Goal: Task Accomplishment & Management: Manage account settings

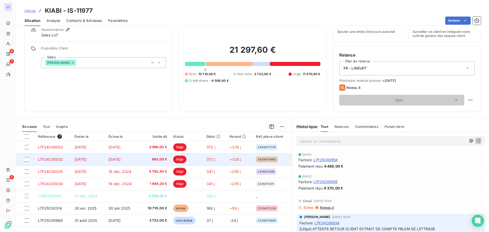
scroll to position [34, 0]
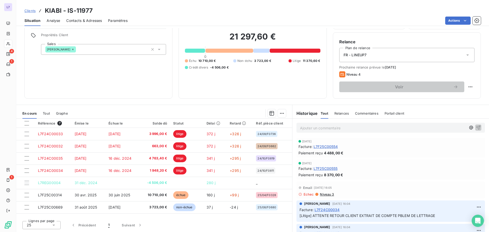
click at [328, 126] on p "Ajouter un commentaire ﻿" at bounding box center [383, 128] width 166 height 6
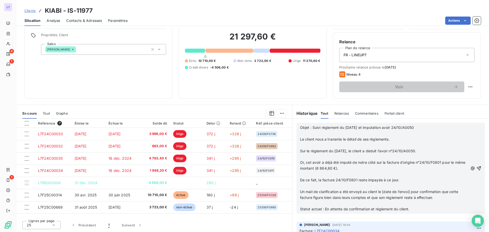
scroll to position [76, 0]
click at [477, 168] on icon "button" at bounding box center [479, 168] width 4 height 4
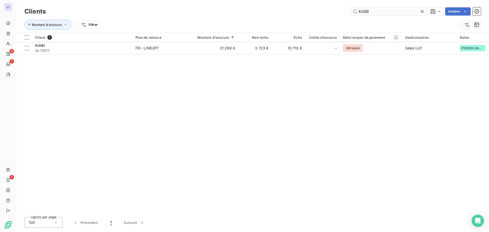
click at [366, 12] on input "KIABI" at bounding box center [388, 11] width 76 height 8
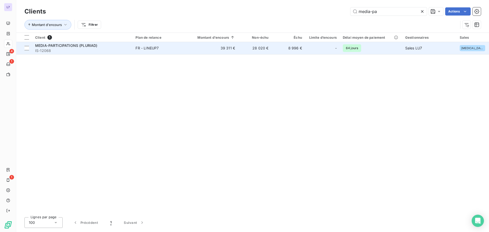
type input "media-pa"
click at [121, 51] on span "IS-12068" at bounding box center [82, 50] width 94 height 5
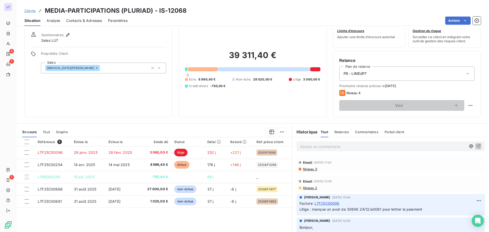
scroll to position [34, 0]
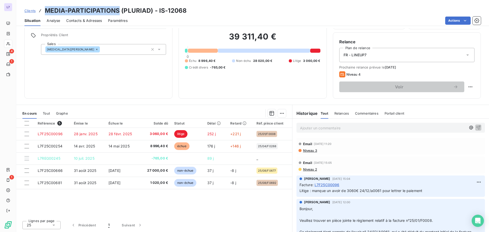
drag, startPoint x: 119, startPoint y: 10, endPoint x: 47, endPoint y: 7, distance: 71.8
click at [47, 7] on h3 "MEDIA-PARTICIPATIONS (PLURIAD) - IS-12068" at bounding box center [116, 10] width 142 height 9
click at [315, 126] on p "Ajouter un commentaire ﻿" at bounding box center [383, 128] width 166 height 6
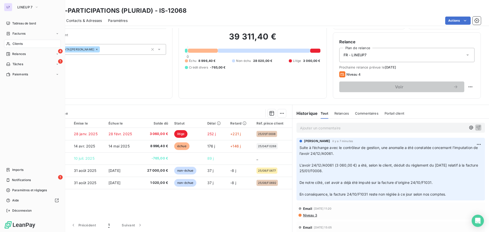
click at [23, 45] on div "Clients" at bounding box center [32, 44] width 57 height 8
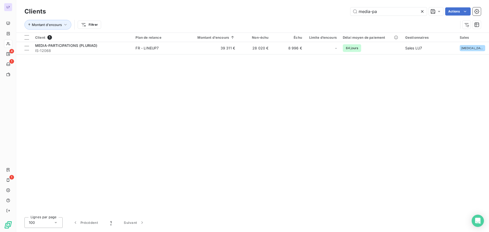
drag, startPoint x: 382, startPoint y: 13, endPoint x: 302, endPoint y: 8, distance: 79.9
click at [302, 8] on div "media-pa Actions" at bounding box center [266, 11] width 429 height 8
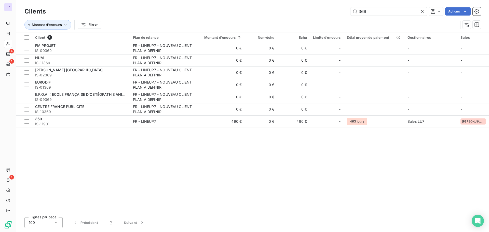
type input "369"
click at [422, 11] on icon at bounding box center [422, 11] width 3 height 3
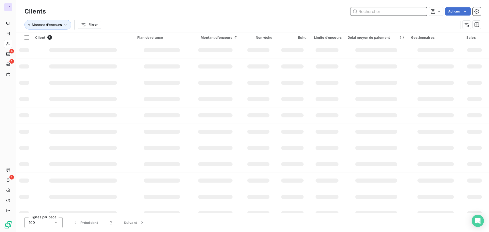
click at [358, 12] on input "text" at bounding box center [388, 11] width 76 height 8
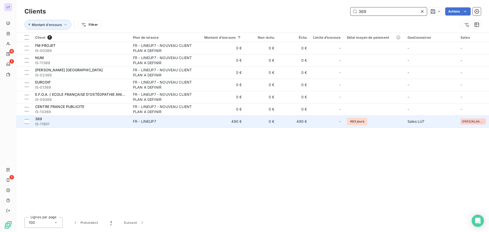
type input "369"
click at [88, 124] on span "IS-11901" at bounding box center [81, 123] width 92 height 5
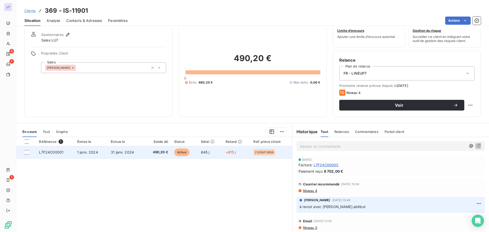
scroll to position [34, 0]
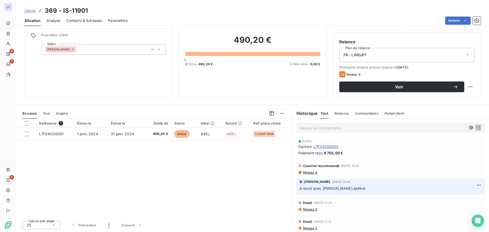
click at [329, 125] on p "Ajouter un commentaire ﻿" at bounding box center [383, 128] width 166 height 6
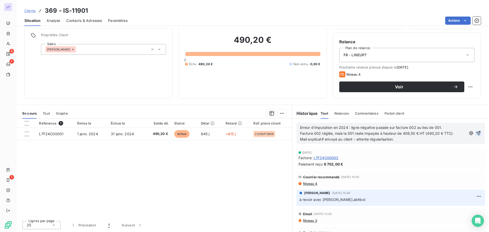
click at [475, 132] on button "button" at bounding box center [478, 133] width 6 height 6
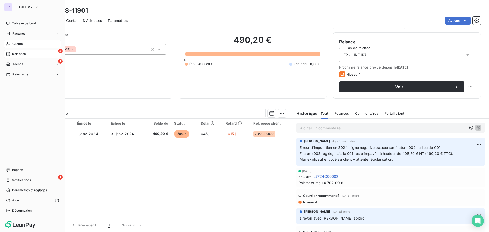
click at [15, 55] on span "Relances" at bounding box center [18, 54] width 13 height 5
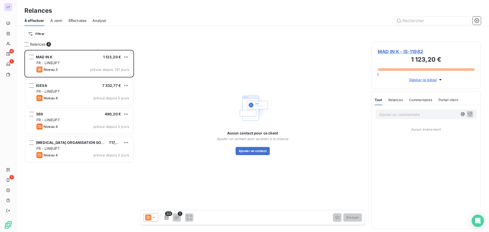
scroll to position [178, 106]
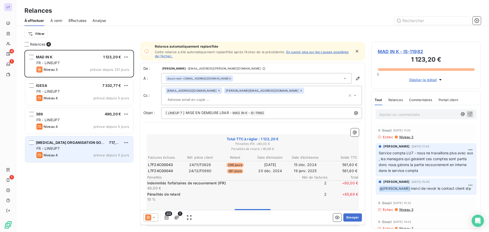
click at [83, 145] on div "[MEDICAL_DATA] ORGANISATION SOUTIEN COS 717,60 € FR - LINEUP7 Niveau 4 prévue d…" at bounding box center [79, 149] width 108 height 26
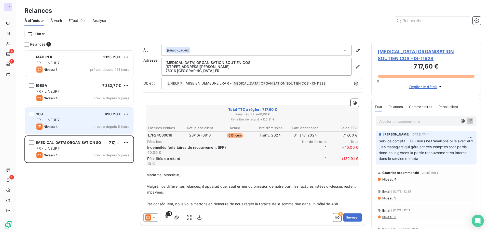
click at [80, 120] on div "FR - LINEUP7" at bounding box center [82, 119] width 93 height 5
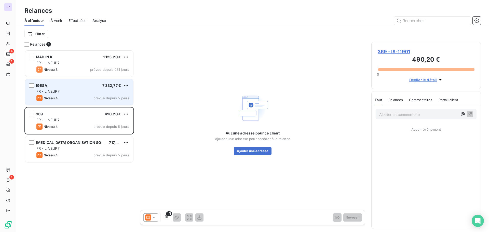
click at [81, 100] on div "Niveau 4 prévue depuis 5 jours" at bounding box center [82, 98] width 93 height 6
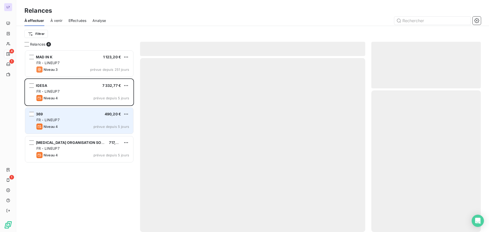
click at [79, 117] on div "369 490,20 € FR - LINEUP7 Niveau 4 prévue depuis 5 jours" at bounding box center [79, 121] width 108 height 26
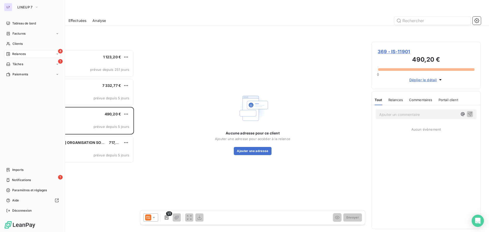
click at [15, 56] on span "Relances" at bounding box center [18, 54] width 13 height 5
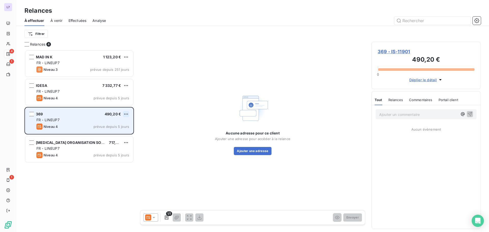
click at [128, 112] on html "L7 4 1 1 Relances À effectuer À venir Effectuées Analyse Filtrer Relances 4 MAD…" at bounding box center [244, 116] width 489 height 232
click at [118, 122] on div "Replanifier cette action" at bounding box center [104, 124] width 46 height 8
select select "9"
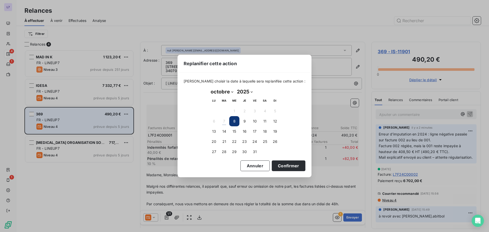
click at [234, 121] on button "8" at bounding box center [234, 121] width 10 height 10
click at [290, 163] on button "Confirmer" at bounding box center [289, 165] width 34 height 11
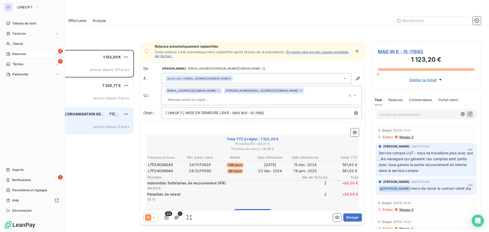
click at [15, 57] on div "3 Relances" at bounding box center [32, 54] width 57 height 8
click at [23, 105] on div "1 Tâches" at bounding box center [32, 105] width 57 height 8
